Goal: Transaction & Acquisition: Subscribe to service/newsletter

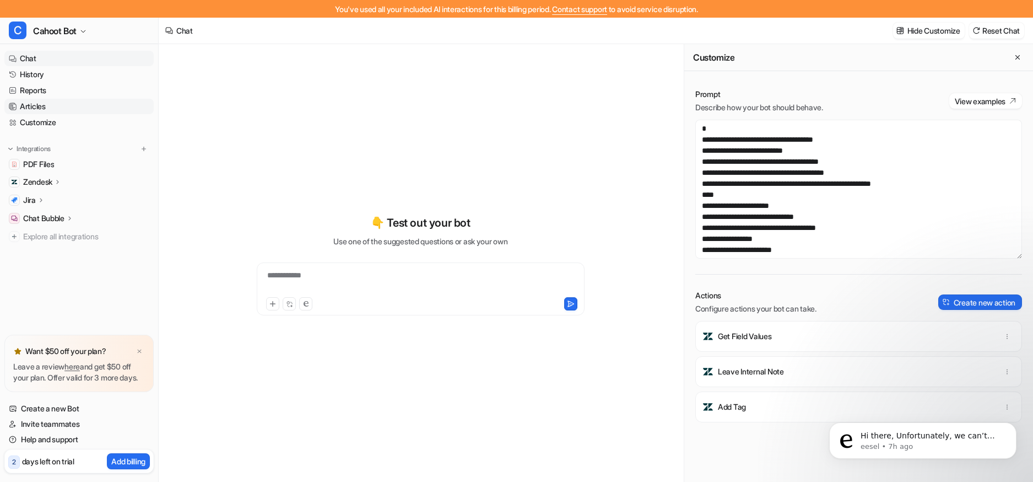
scroll to position [137, 0]
click at [30, 72] on link "History" at bounding box center [78, 74] width 149 height 15
click at [880, 437] on p "Hi there, Unfortunately, we can’t expand usage limits on trial accounts. It loo…" at bounding box center [932, 435] width 142 height 11
click at [56, 35] on span "Cahoot Bot" at bounding box center [55, 30] width 44 height 15
click at [214, 73] on div "**********" at bounding box center [516, 241] width 1033 height 482
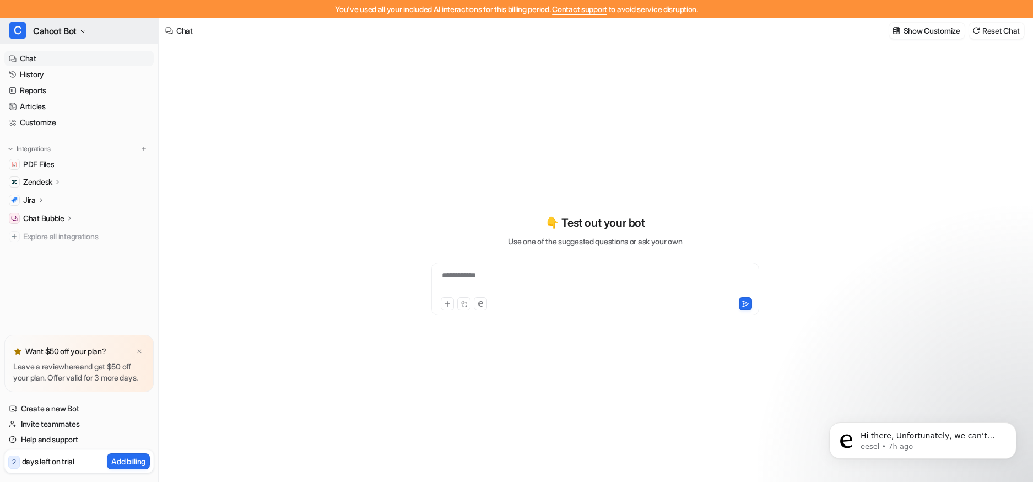
click at [86, 29] on icon "button" at bounding box center [83, 31] width 7 height 7
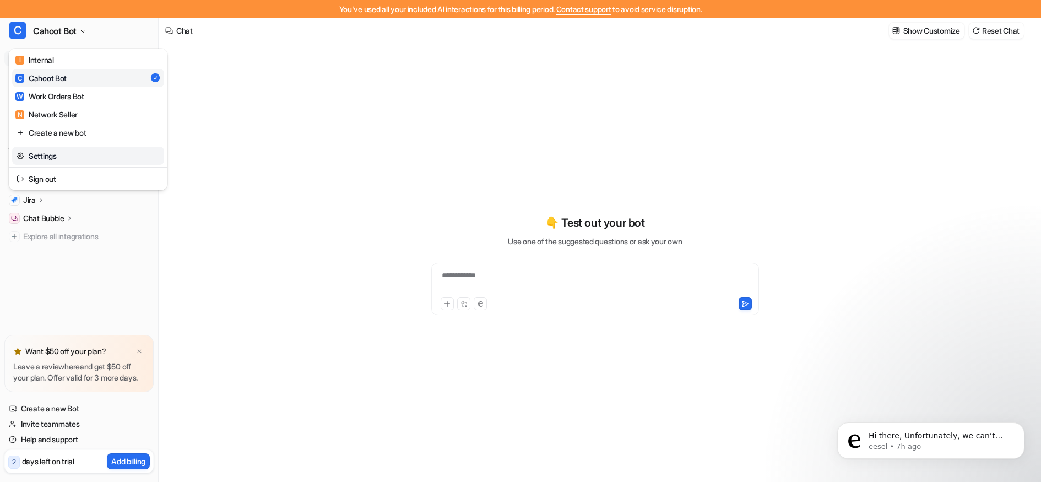
click at [58, 149] on link "Settings" at bounding box center [88, 156] width 152 height 18
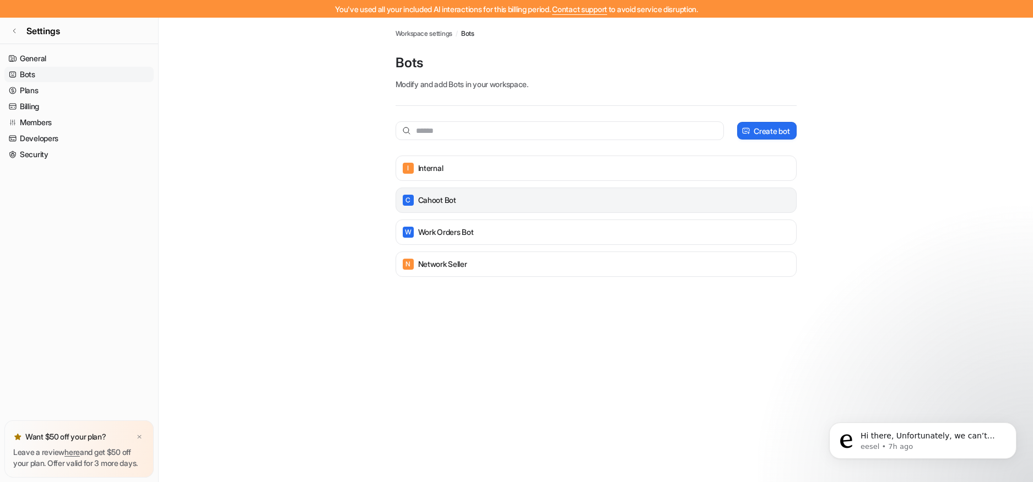
click at [440, 195] on p "Cahoot Bot" at bounding box center [437, 199] width 38 height 11
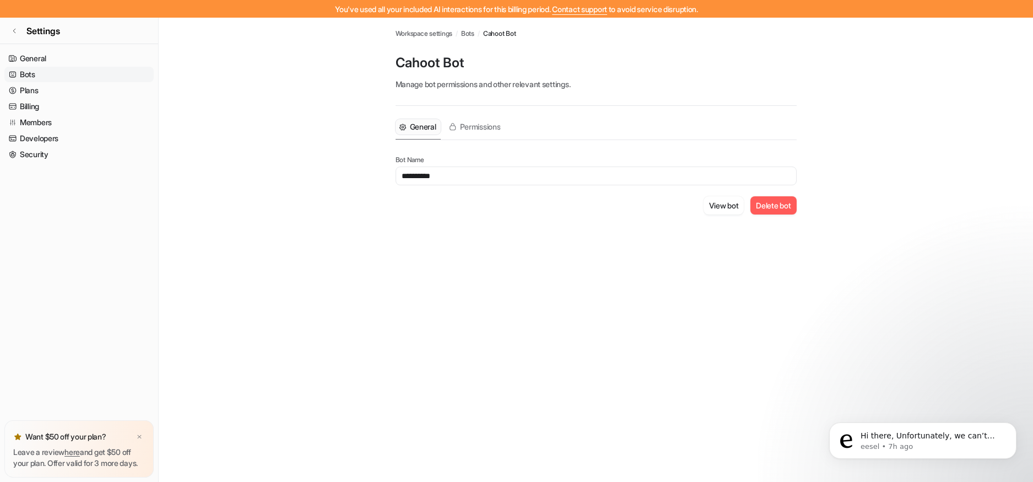
click at [423, 34] on span "Workspace settings" at bounding box center [424, 34] width 57 height 10
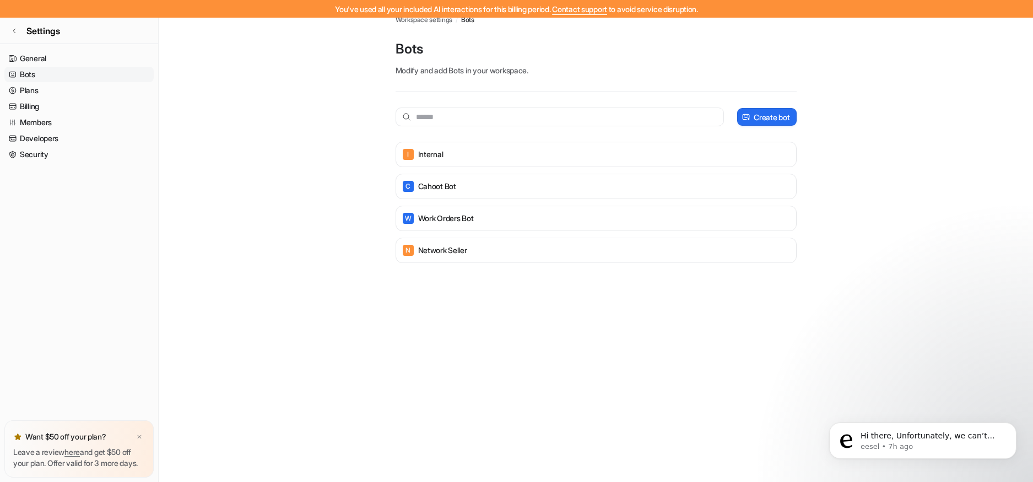
scroll to position [18, 0]
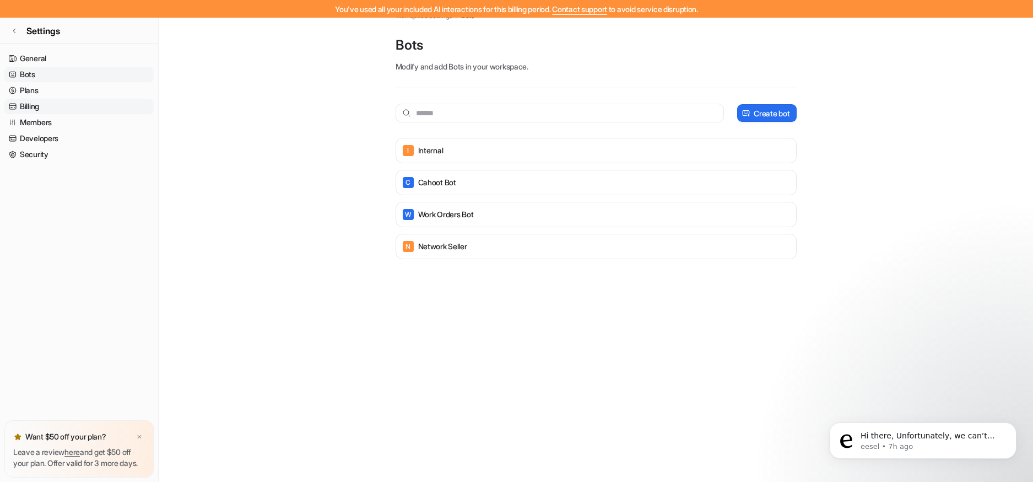
click at [31, 110] on link "Billing" at bounding box center [78, 106] width 149 height 15
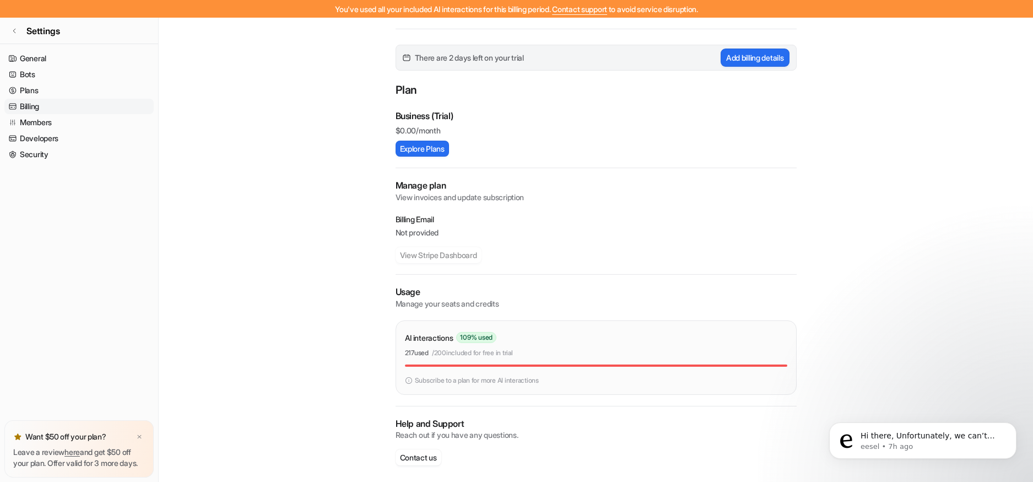
scroll to position [82, 0]
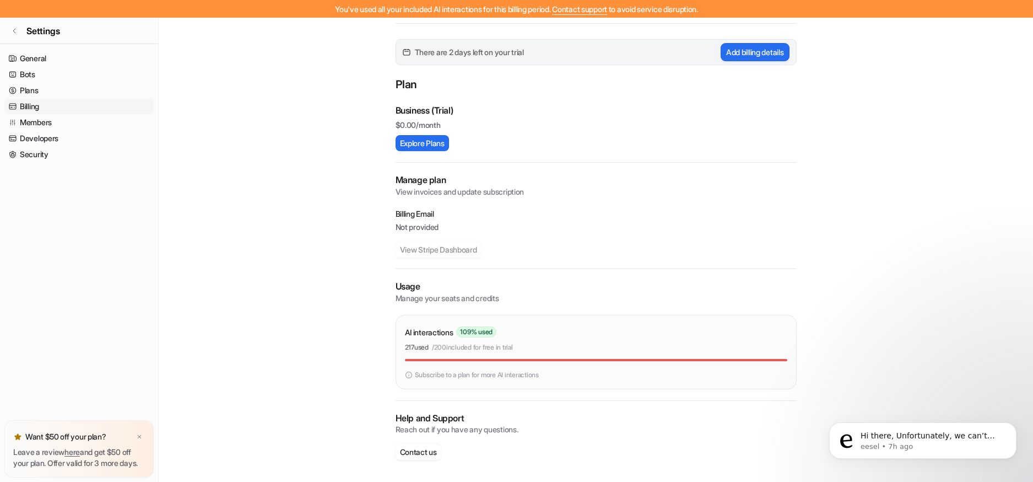
click at [449, 377] on p "Subscribe to a plan for more AI interactions" at bounding box center [477, 375] width 124 height 10
click at [410, 375] on img at bounding box center [409, 375] width 8 height 10
click at [419, 421] on p "Help and Support" at bounding box center [596, 418] width 401 height 13
drag, startPoint x: 419, startPoint y: 339, endPoint x: 463, endPoint y: 338, distance: 44.1
click at [463, 338] on div "AI interactions 109 % used" at bounding box center [596, 332] width 382 height 16
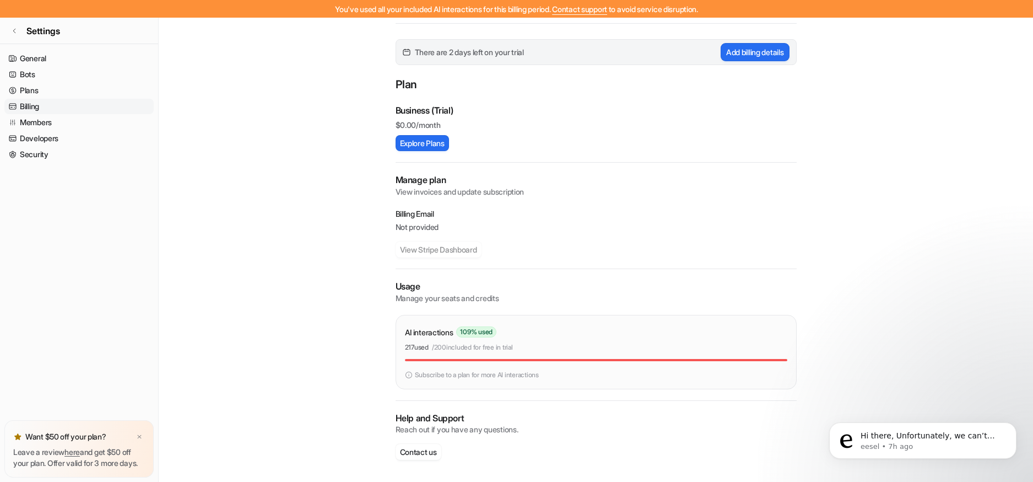
click at [468, 350] on p "/ 200 included for free in trial" at bounding box center [472, 347] width 81 height 10
drag, startPoint x: 401, startPoint y: 345, endPoint x: 535, endPoint y: 350, distance: 134.5
click at [533, 349] on div "AI interactions 109 % used 217 used / 200 included for free in trial Subscribe …" at bounding box center [596, 352] width 401 height 74
click at [536, 350] on div "217 used / 200 included for free in trial" at bounding box center [596, 347] width 382 height 10
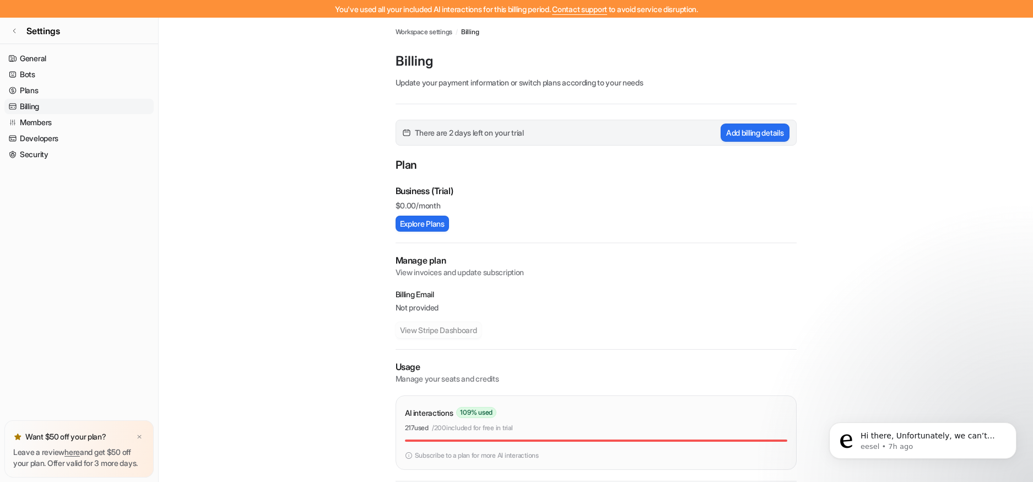
scroll to position [0, 0]
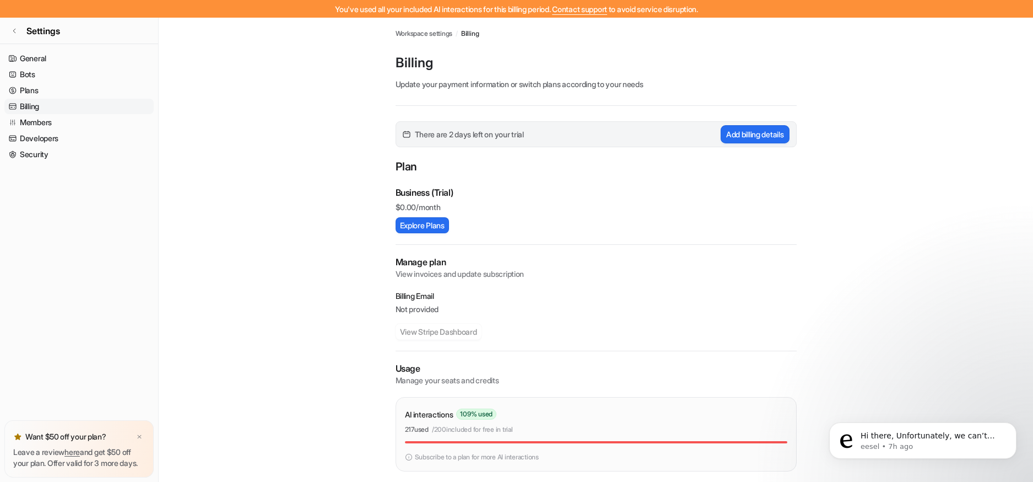
click at [567, 218] on div "Business (Trial) $ 0.00/month Explore Plans" at bounding box center [596, 209] width 401 height 47
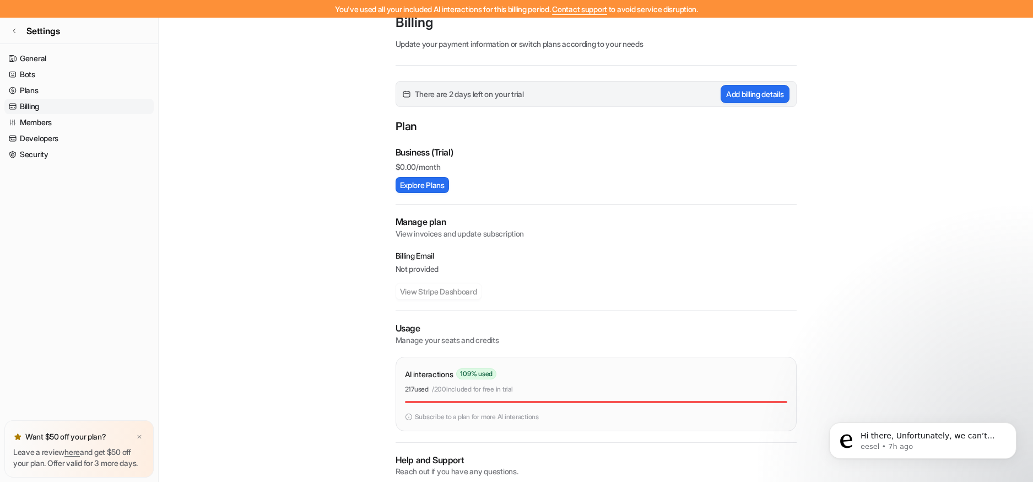
scroll to position [82, 0]
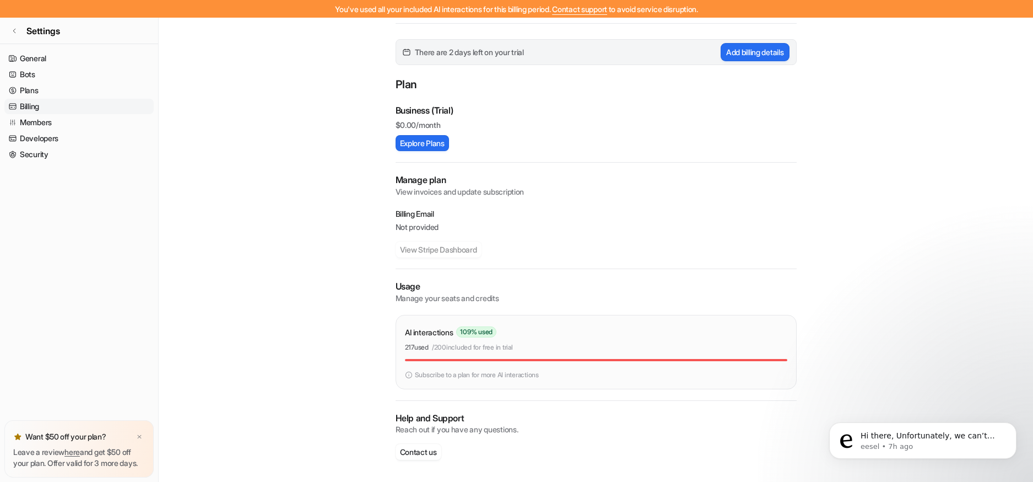
click at [407, 374] on img at bounding box center [409, 375] width 8 height 10
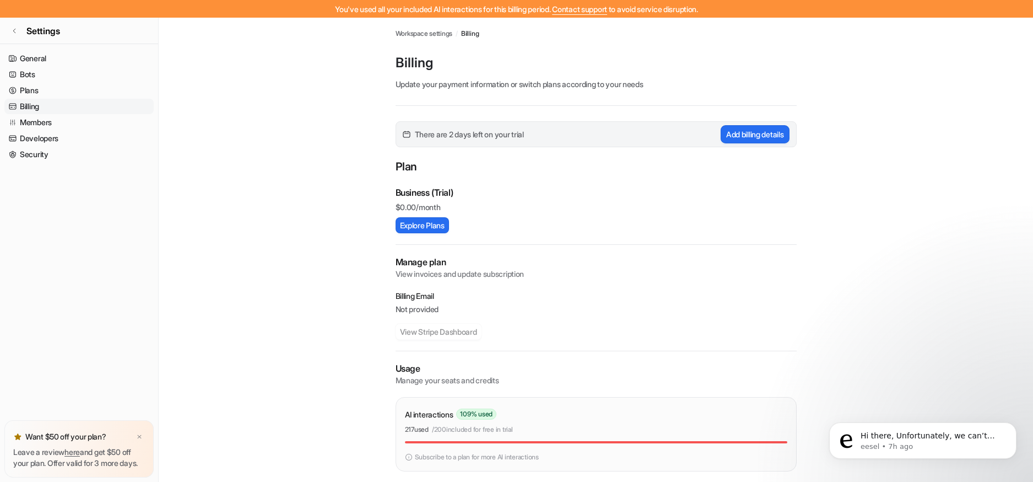
click at [502, 236] on div "There are 2 days left on your trial Add billing details Plan Business (Trial) $…" at bounding box center [596, 342] width 401 height 442
click at [361, 223] on main "Workspace settings / Billing Billing Update your payment information or switch …" at bounding box center [596, 291] width 874 height 546
